Goal: Check status

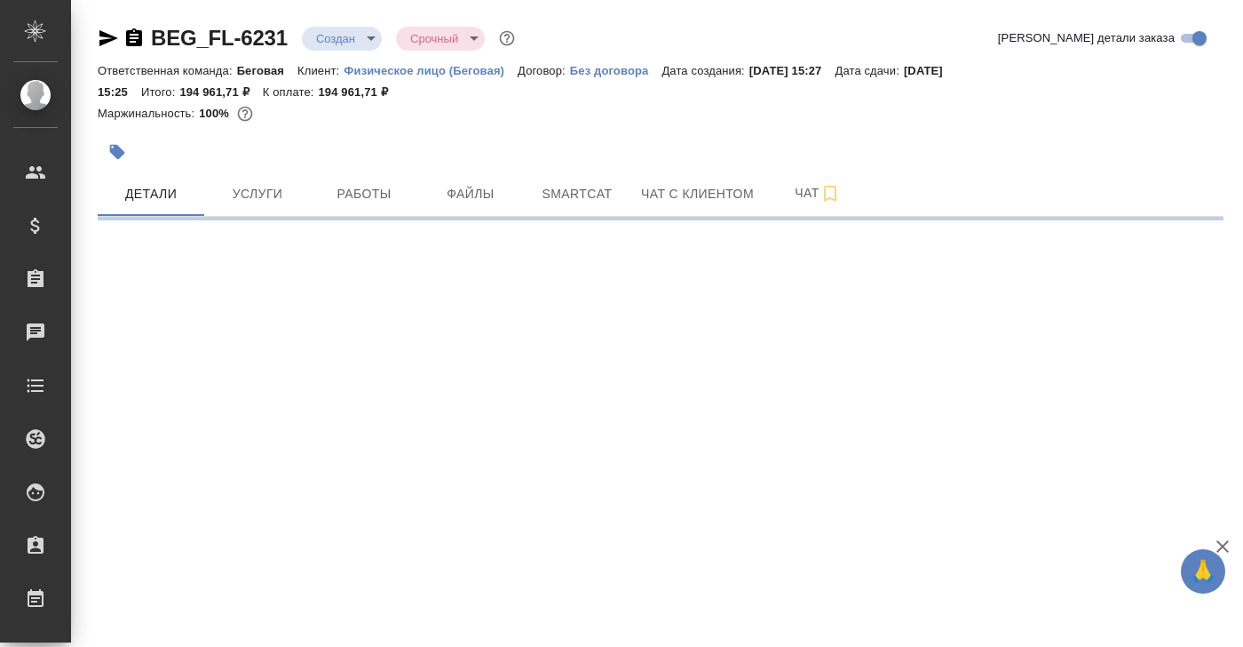
select select "RU"
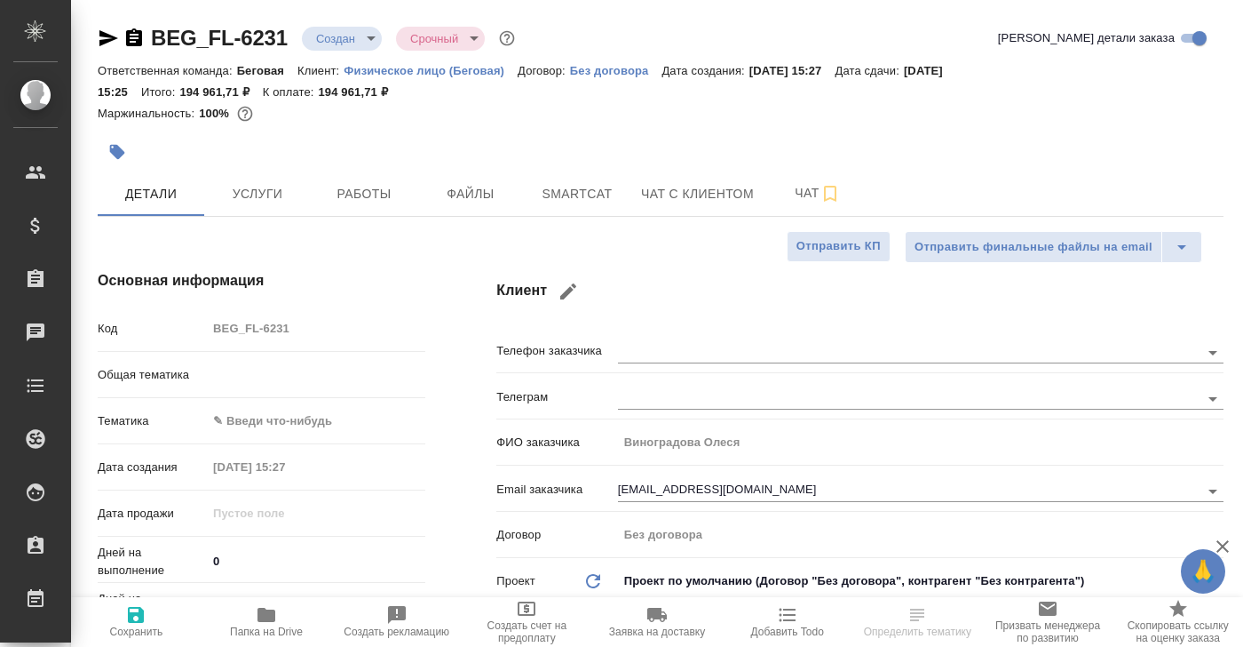
type textarea "x"
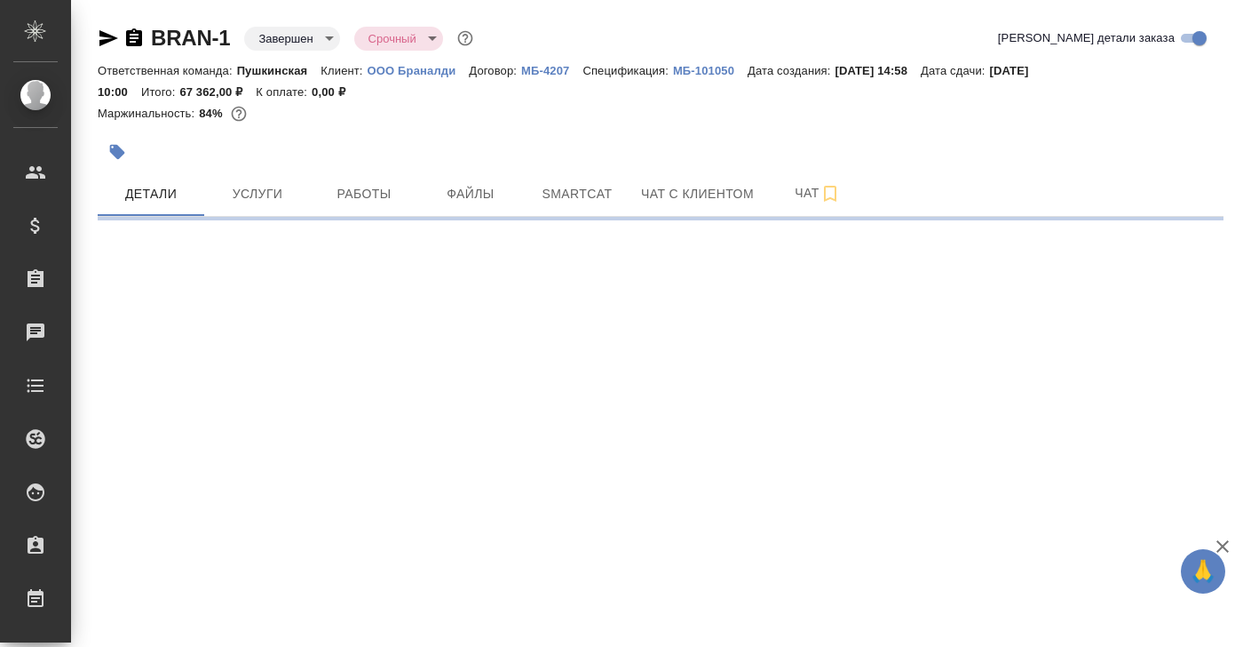
select select "RU"
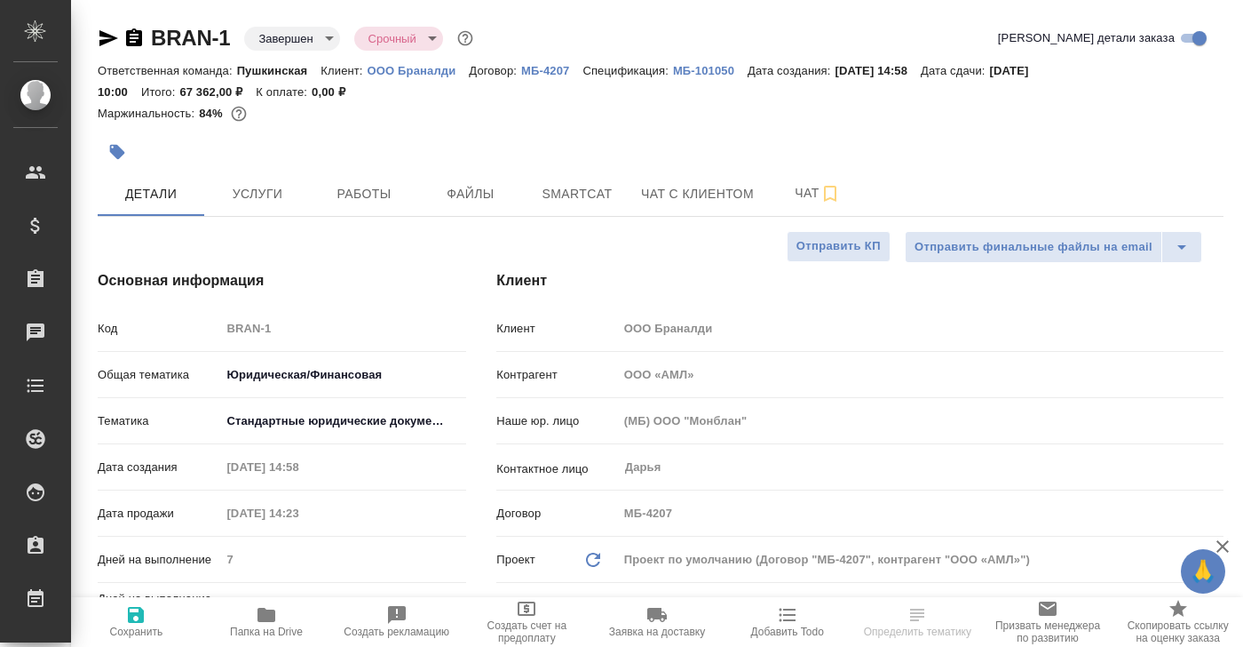
type textarea "x"
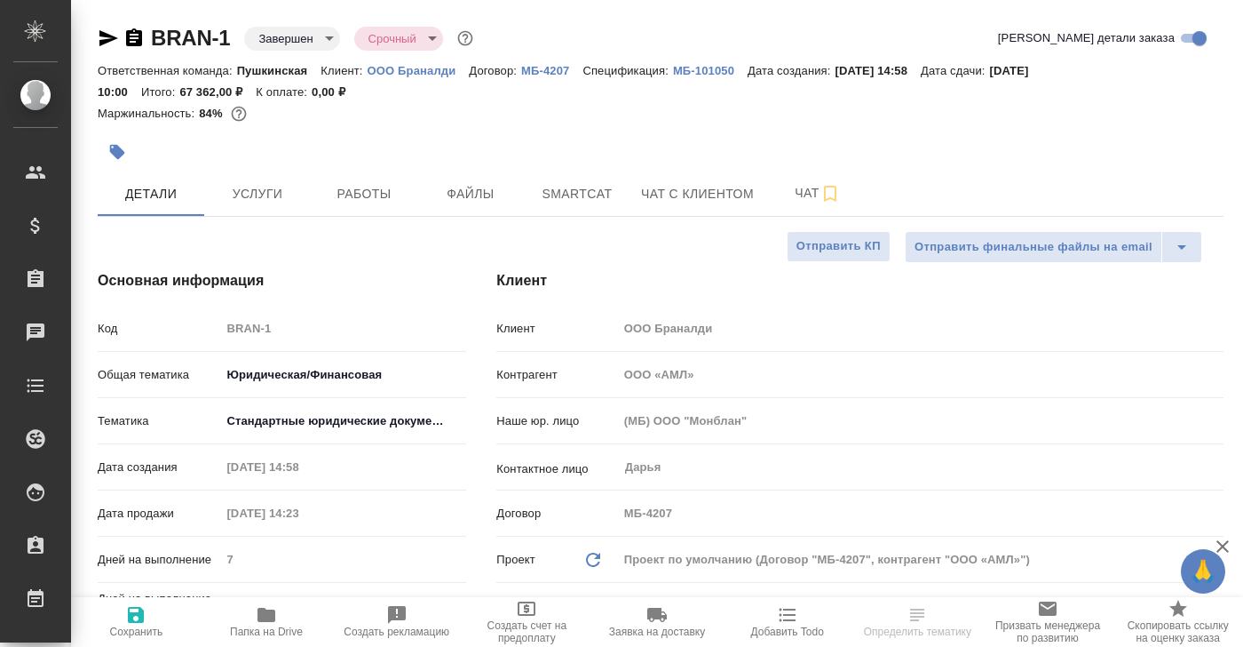
type textarea "x"
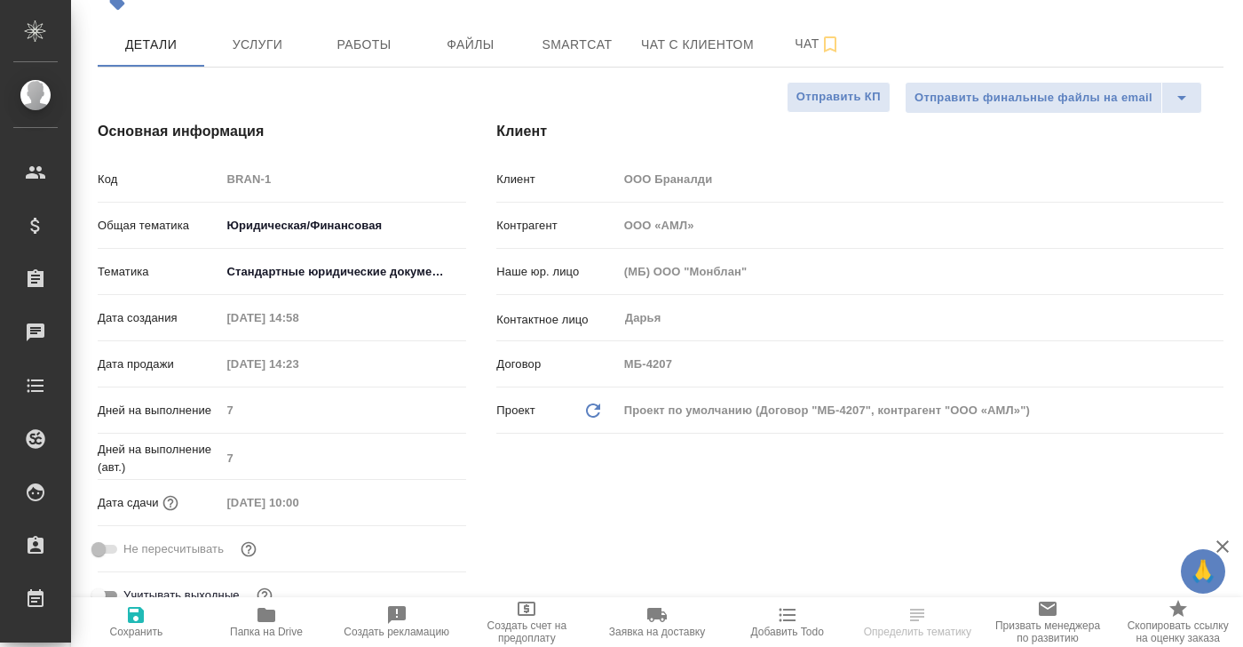
scroll to position [60, 0]
